Goal: Transaction & Acquisition: Purchase product/service

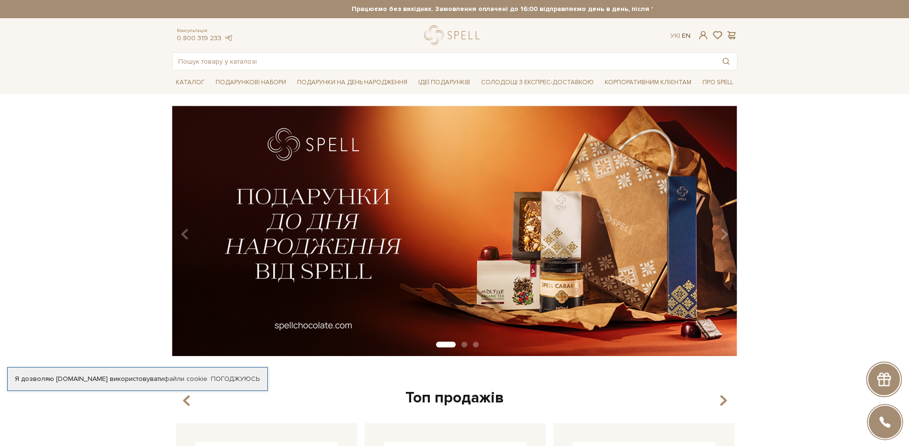
click at [687, 36] on link "En" at bounding box center [686, 36] width 9 height 8
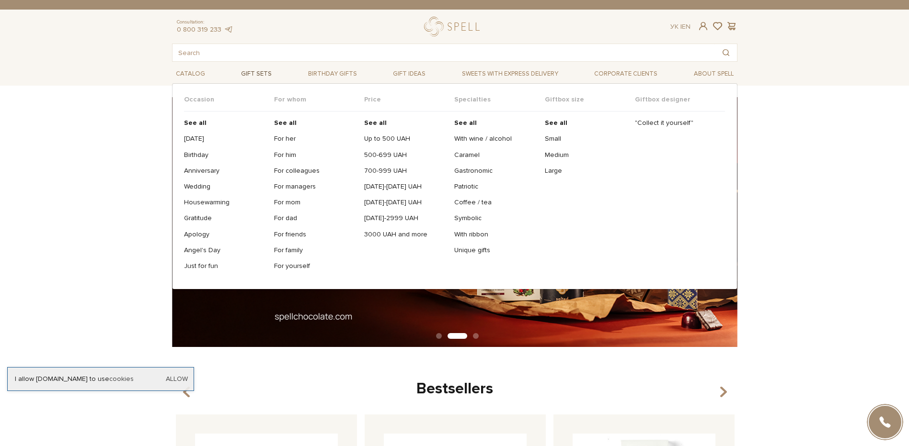
click at [257, 71] on span "Gift sets" at bounding box center [256, 74] width 38 height 15
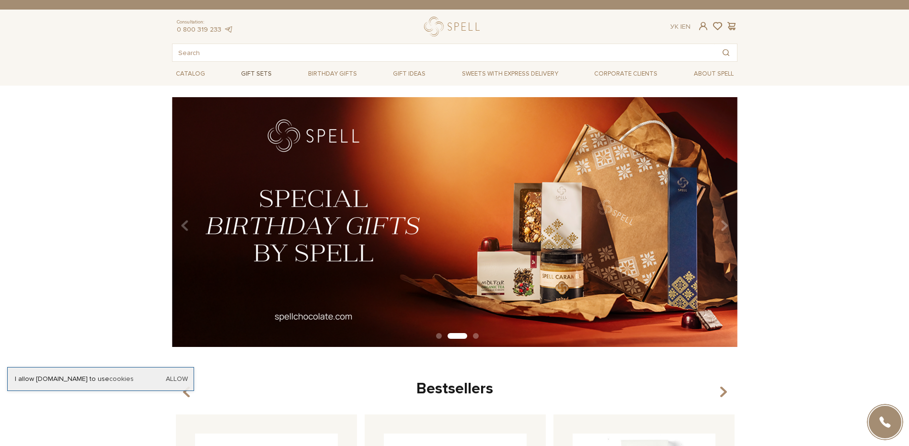
click at [257, 71] on span "Gift sets" at bounding box center [256, 74] width 38 height 15
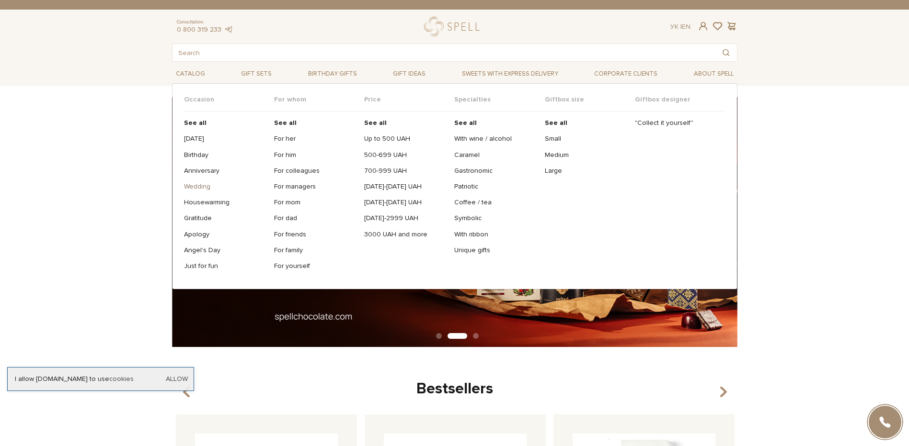
click at [198, 188] on link "Wedding" at bounding box center [225, 186] width 83 height 9
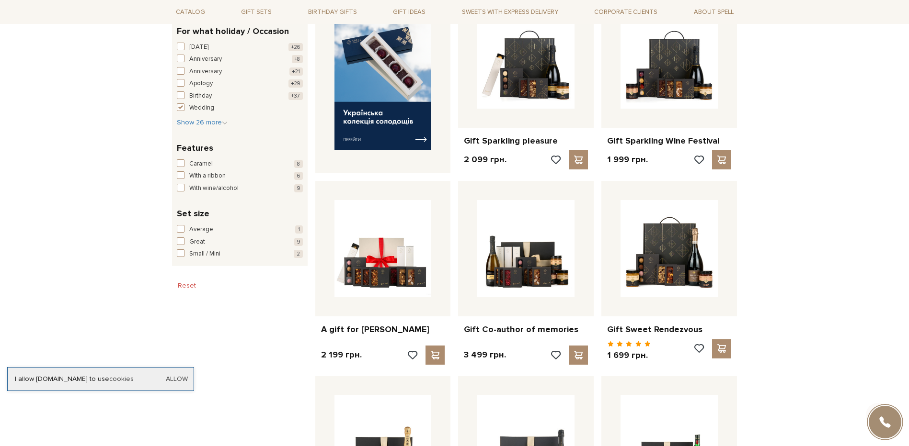
scroll to position [718, 0]
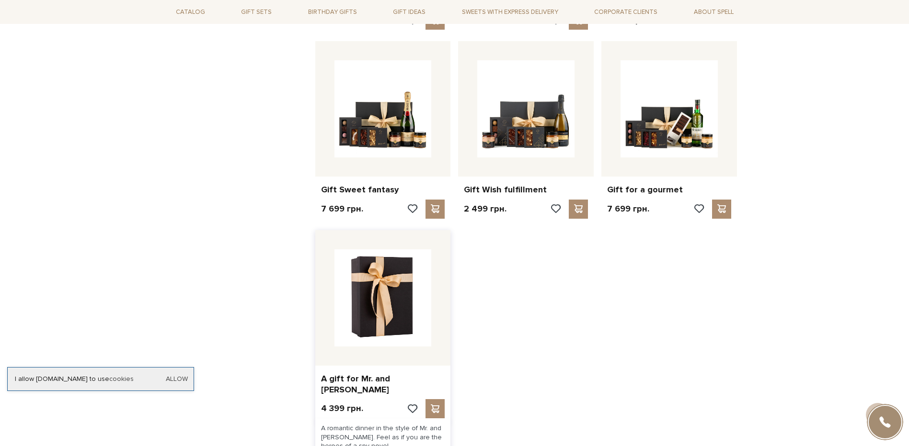
click at [361, 284] on img at bounding box center [382, 298] width 97 height 97
